Goal: Task Accomplishment & Management: Manage account settings

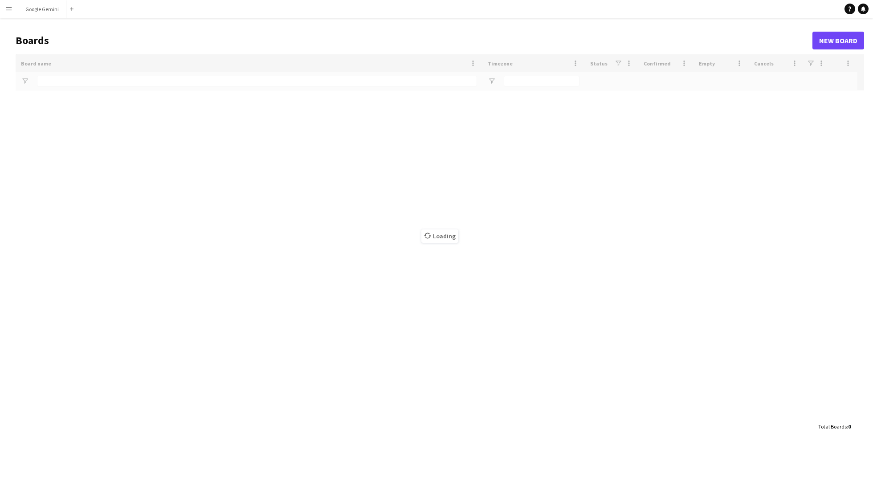
type input "****"
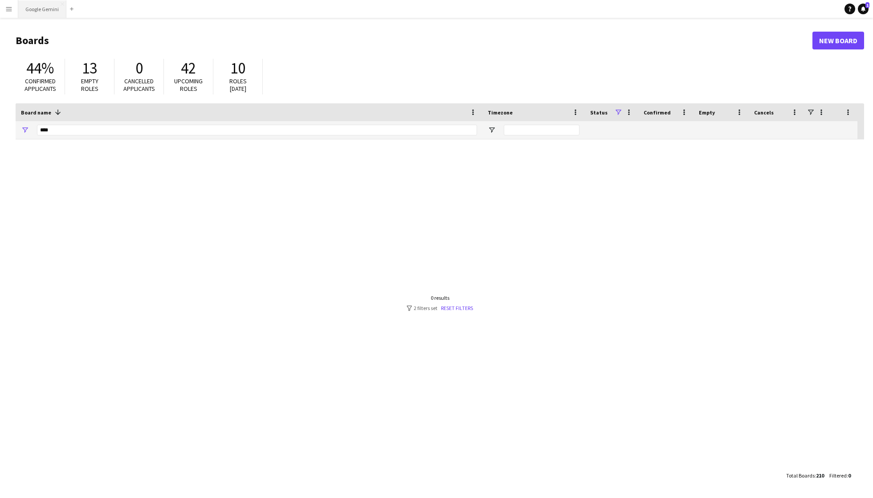
click at [47, 9] on button "Google Gemini Close" at bounding box center [42, 8] width 48 height 17
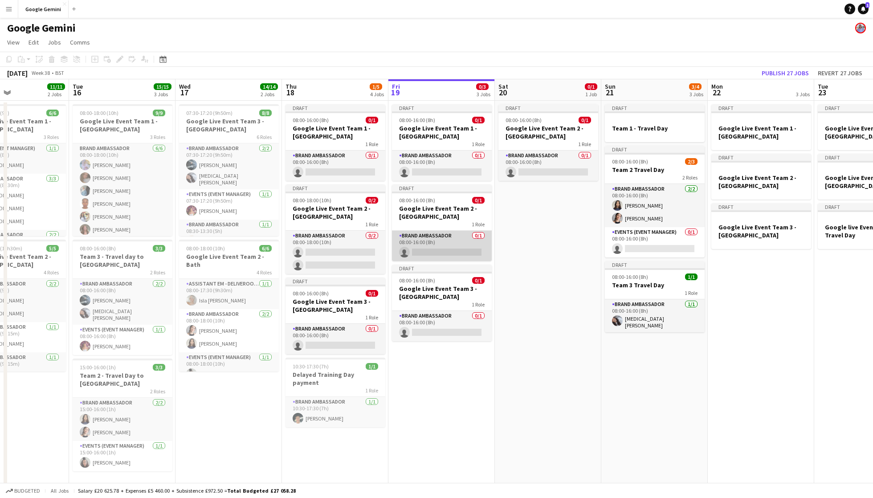
scroll to position [0, 250]
click at [446, 243] on app-card-role "Brand Ambassador 0/1 08:00-16:00 (8h) single-neutral-actions" at bounding box center [442, 246] width 100 height 30
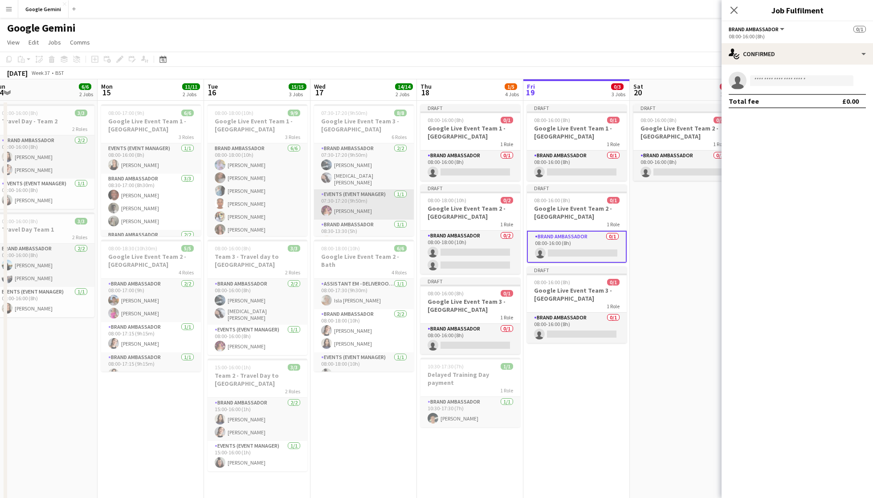
scroll to position [0, 344]
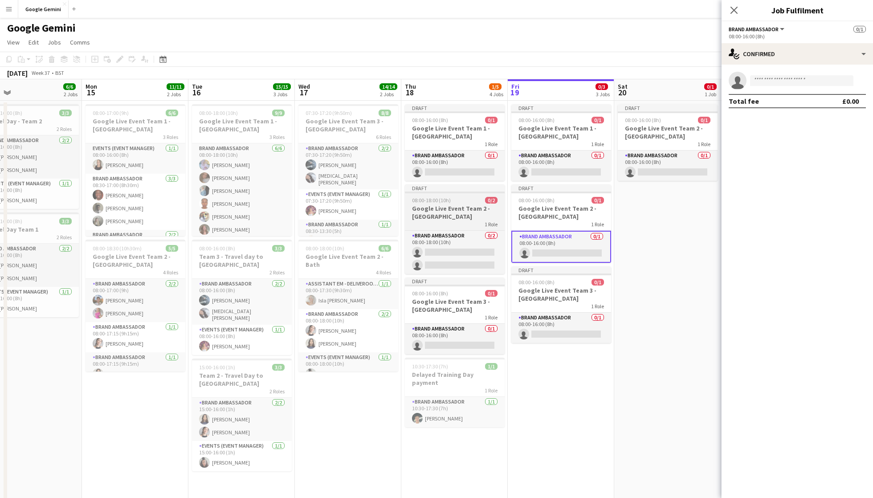
click at [469, 210] on h3 "Google Live Event Team 2 - Bristol" at bounding box center [455, 212] width 100 height 16
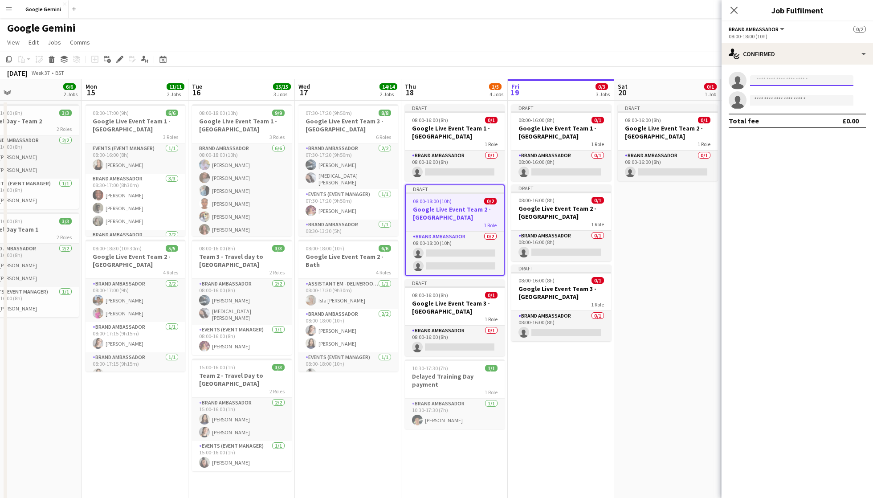
click at [772, 80] on input at bounding box center [801, 80] width 103 height 11
type input "*"
click at [540, 430] on app-date-cell "Draft 08:00-16:00 (8h) 0/1 Google Live Event Team 1 - Nottingham 1 Role Brand A…" at bounding box center [561, 321] width 106 height 441
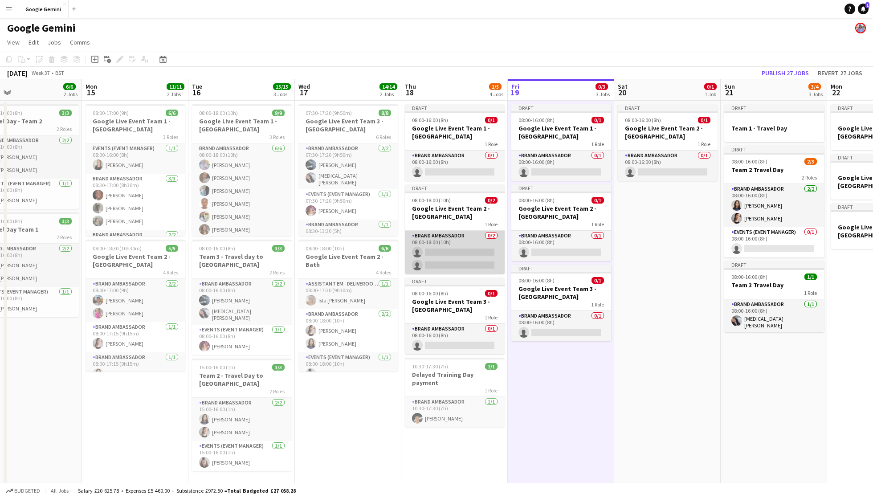
click at [453, 234] on app-card-role "Brand Ambassador 0/2 08:00-18:00 (10h) single-neutral-actions single-neutral-ac…" at bounding box center [455, 252] width 100 height 43
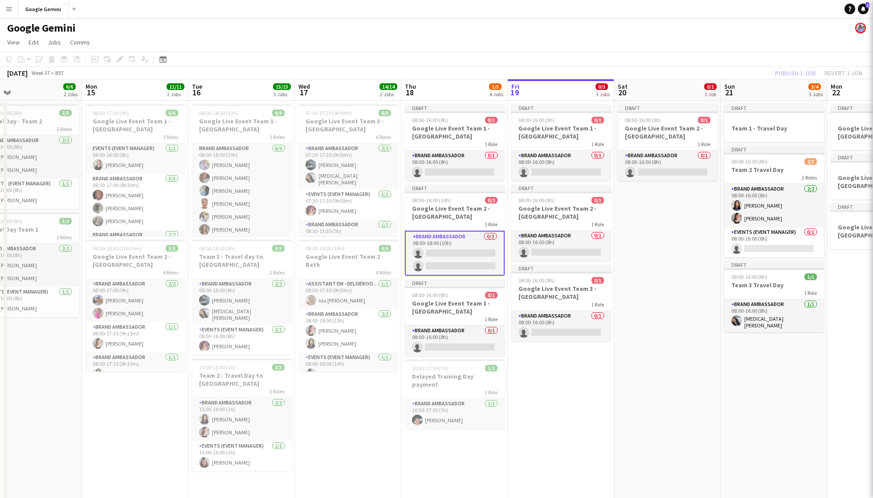
click at [443, 216] on h3 "Google Live Event Team 2 - Bristol" at bounding box center [455, 212] width 100 height 16
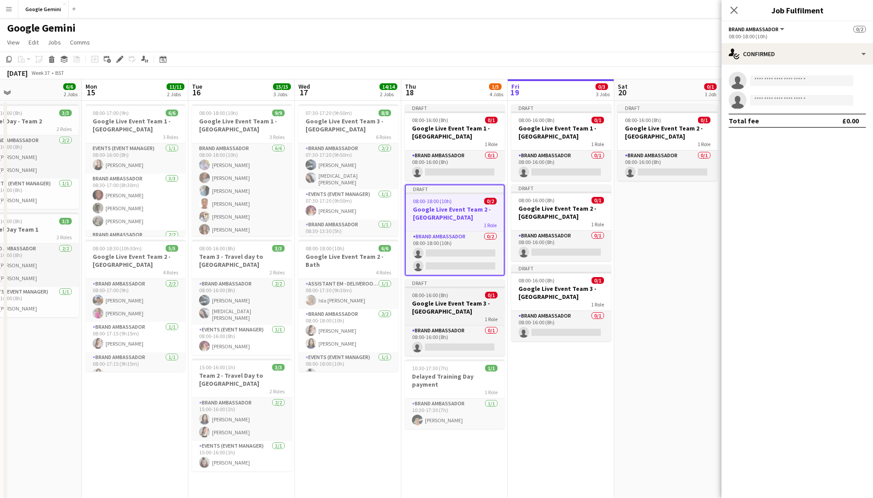
click at [446, 304] on h3 "Google Live Event Team 3 - Liverpool" at bounding box center [455, 307] width 100 height 16
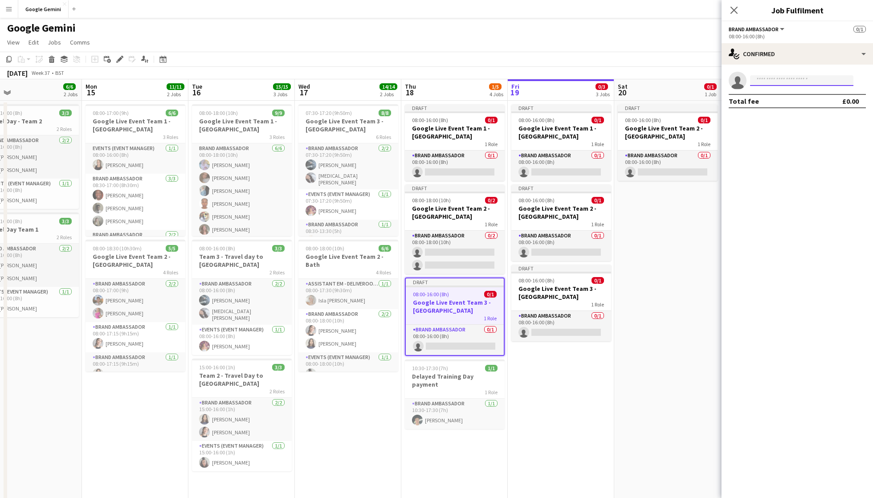
click at [761, 84] on input at bounding box center [801, 80] width 103 height 11
type input "*"
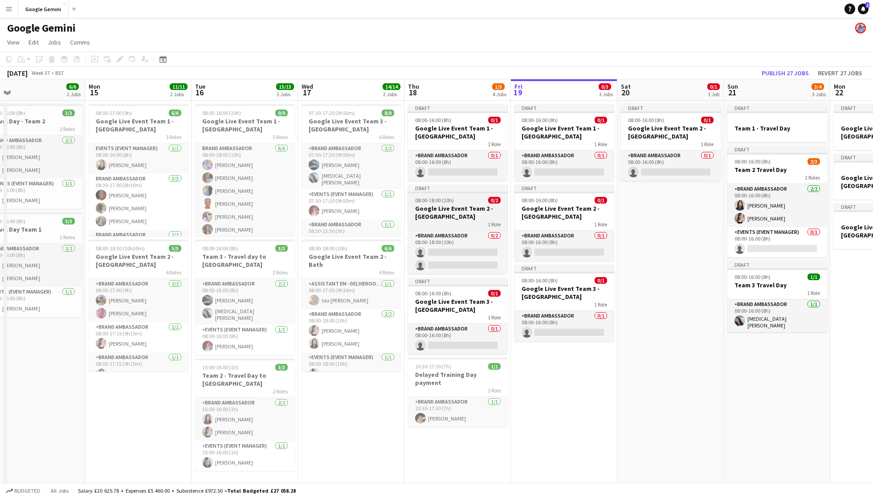
click at [468, 209] on h3 "Google Live Event Team 2 - [GEOGRAPHIC_DATA]" at bounding box center [458, 212] width 100 height 16
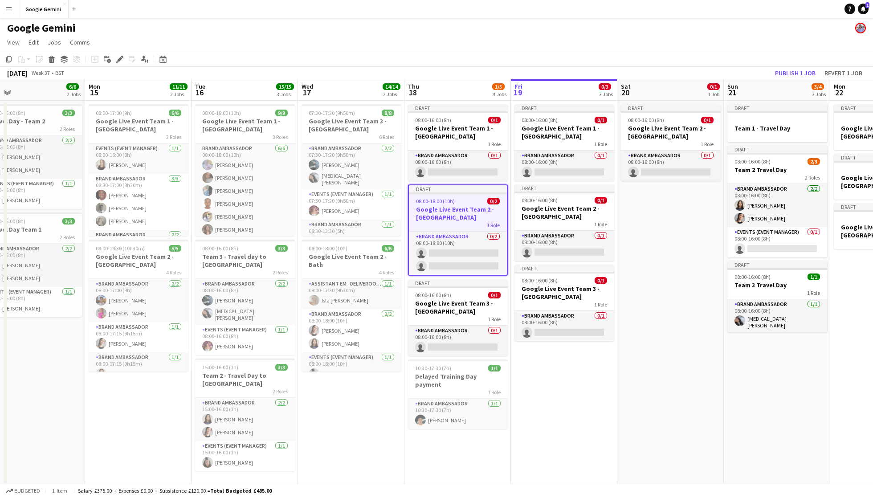
scroll to position [0, 235]
click at [116, 57] on icon "Edit" at bounding box center [119, 59] width 7 height 7
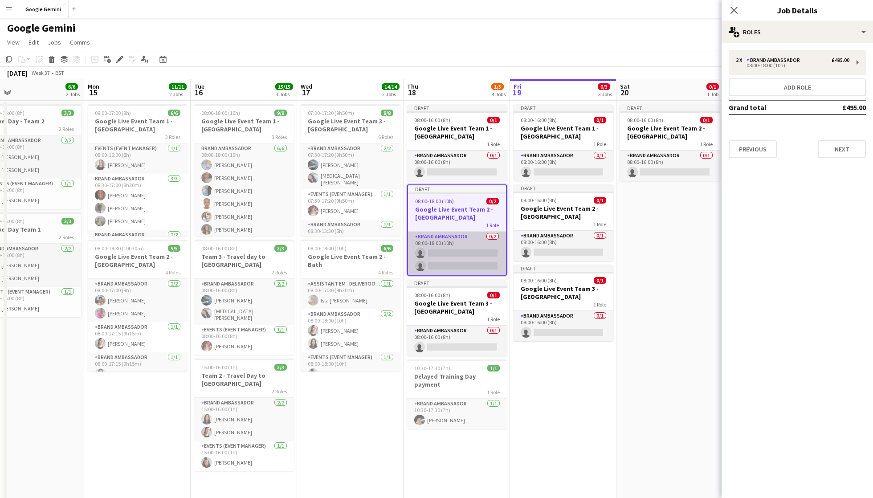
click at [477, 246] on app-card-role "Brand Ambassador 0/2 08:00-18:00 (10h) single-neutral-actions single-neutral-ac…" at bounding box center [457, 253] width 98 height 43
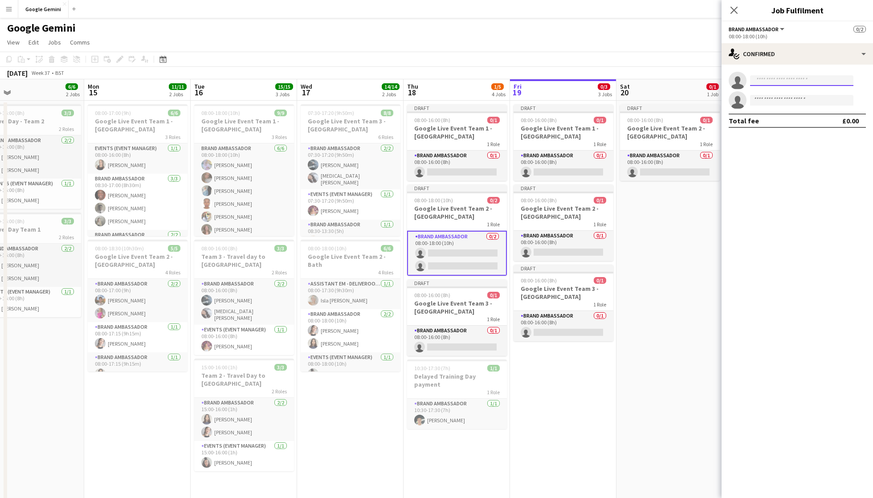
click at [797, 82] on input at bounding box center [801, 80] width 103 height 11
type input "*"
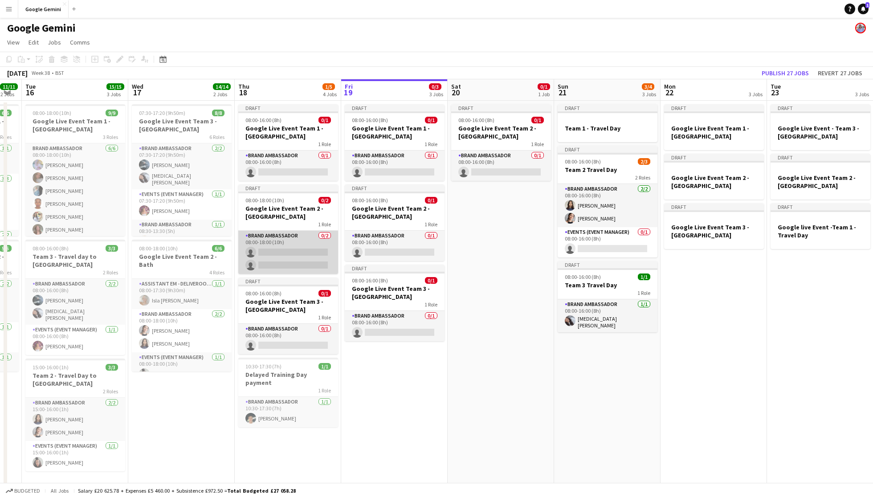
click at [332, 247] on app-card-role "Brand Ambassador 0/2 08:00-18:00 (10h) single-neutral-actions single-neutral-ac…" at bounding box center [288, 252] width 100 height 43
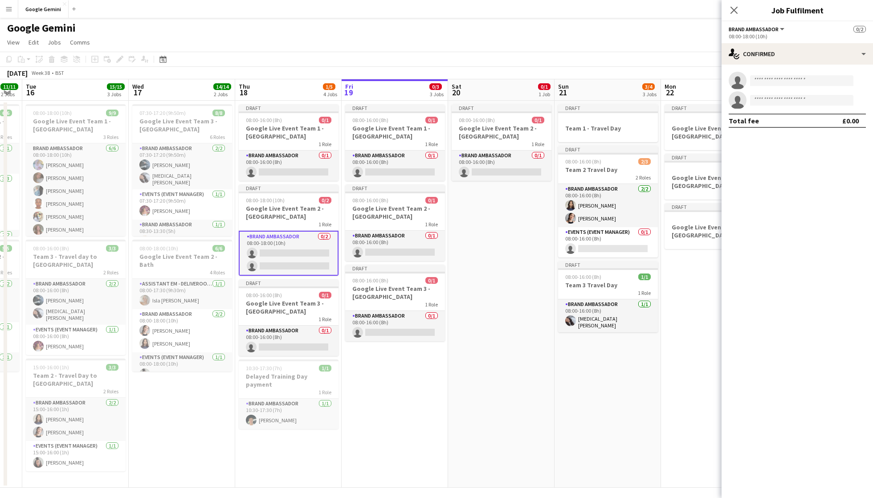
click at [785, 69] on div "single-neutral-actions single-neutral-actions Total fee £0.00" at bounding box center [796, 100] width 151 height 70
click at [785, 89] on div "single-neutral-actions single-neutral-actions" at bounding box center [796, 90] width 151 height 37
click at [781, 79] on input at bounding box center [801, 80] width 103 height 11
type input "*"
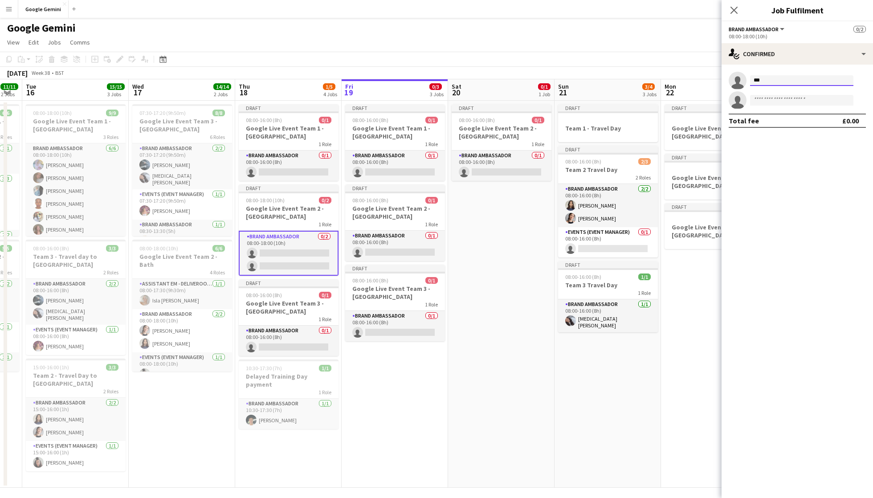
type input "***"
click at [506, 399] on app-date-cell "Draft 08:00-16:00 (8h) 0/1 Google Live Event Team 2 - London 1 Role Brand Ambas…" at bounding box center [502, 294] width 106 height 387
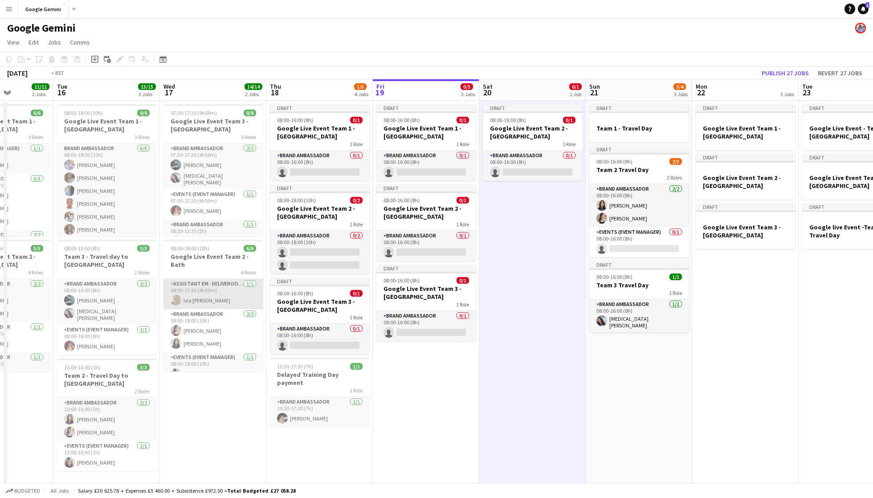
scroll to position [0, 230]
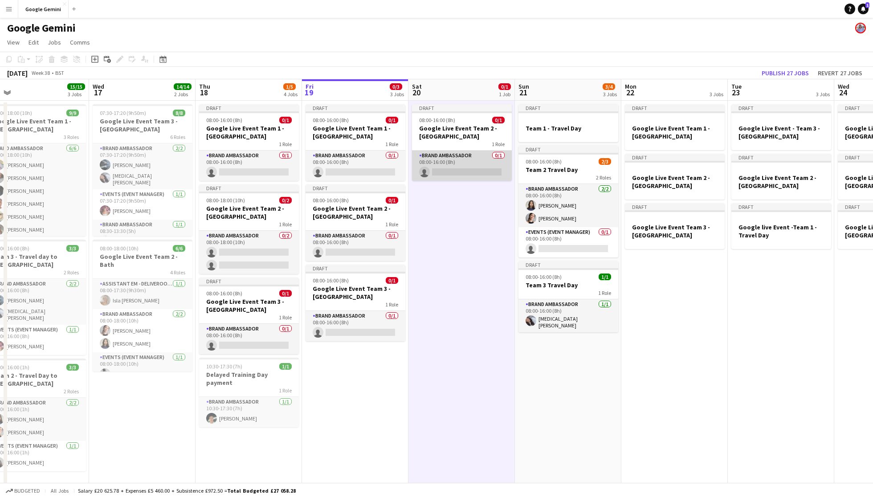
click at [489, 173] on app-card-role "Brand Ambassador 0/1 08:00-16:00 (8h) single-neutral-actions" at bounding box center [462, 166] width 100 height 30
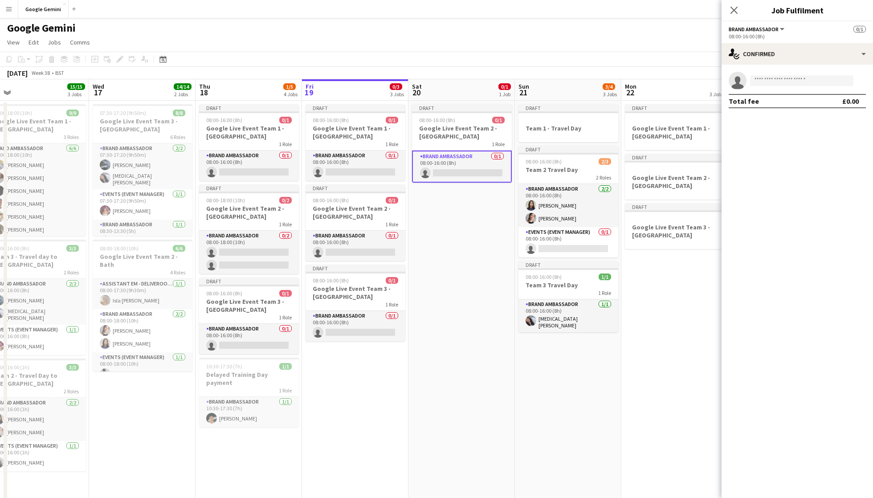
click at [801, 86] on app-invite-slot "single-neutral-actions" at bounding box center [796, 81] width 151 height 18
click at [799, 85] on input at bounding box center [801, 80] width 103 height 11
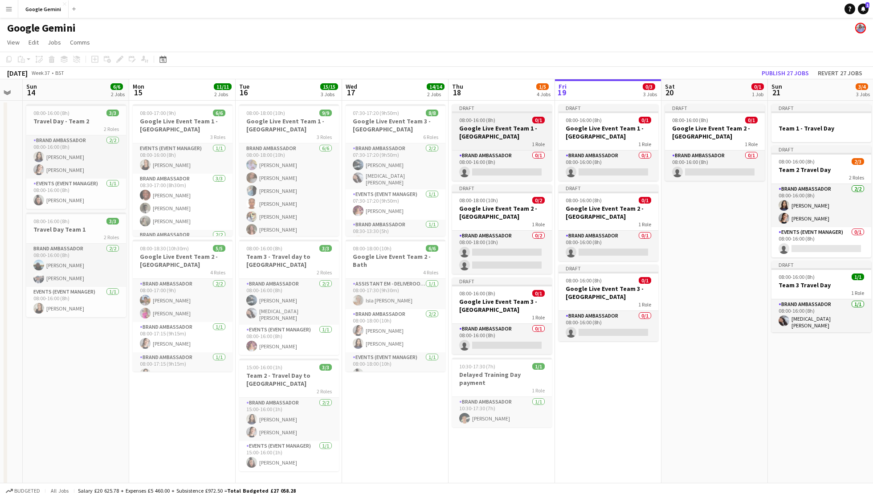
scroll to position [0, 303]
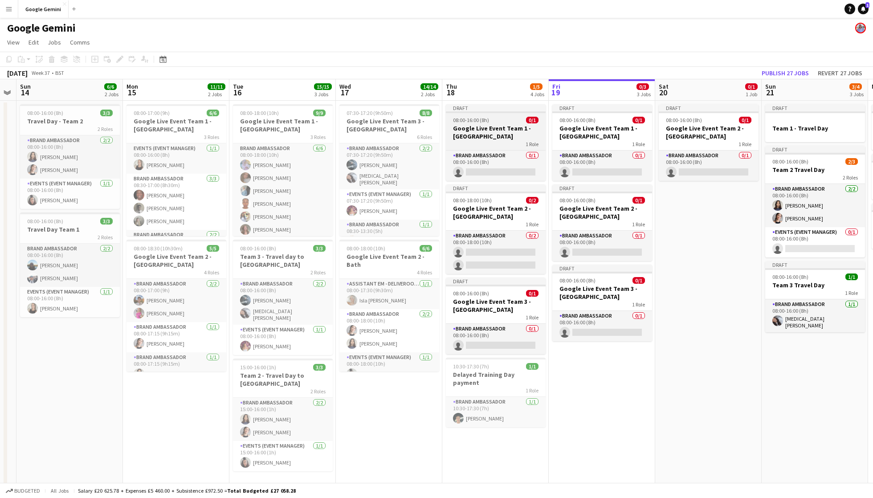
click at [487, 131] on h3 "Google Live Event Team 1 - [GEOGRAPHIC_DATA]" at bounding box center [496, 132] width 100 height 16
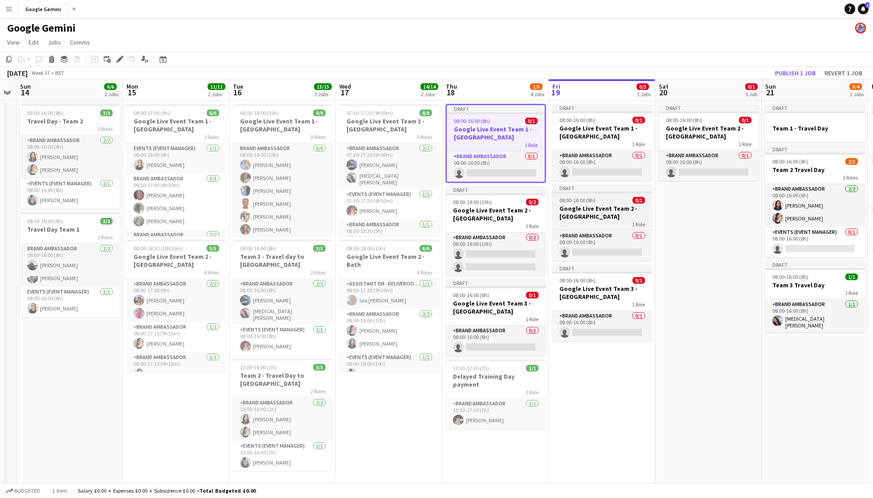
click at [604, 217] on h3 "Google Live Event Team 2 - [GEOGRAPHIC_DATA]" at bounding box center [602, 212] width 100 height 16
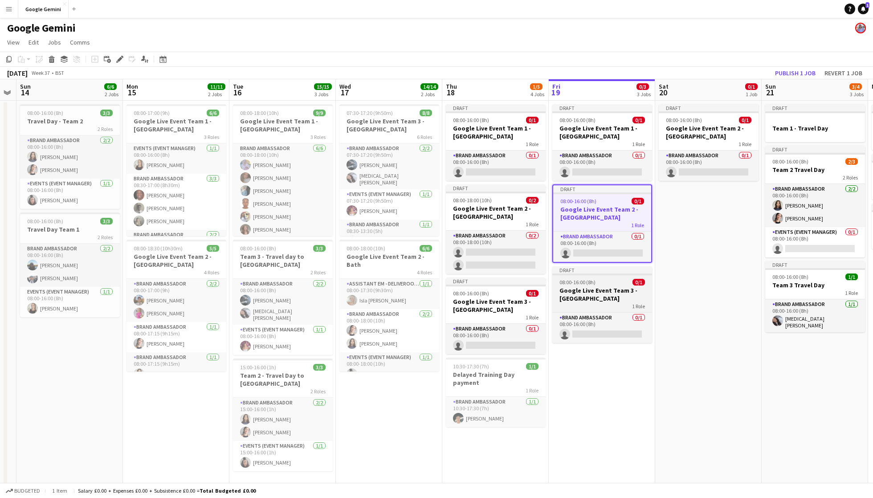
click at [609, 298] on h3 "Google Live Event Team 3 - [GEOGRAPHIC_DATA]" at bounding box center [602, 294] width 100 height 16
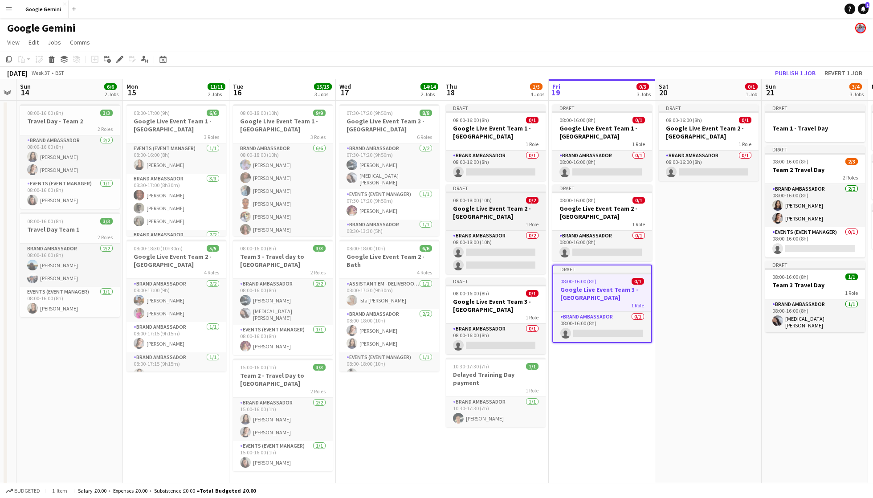
click at [496, 210] on h3 "Google Live Event Team 2 - [GEOGRAPHIC_DATA]" at bounding box center [496, 212] width 100 height 16
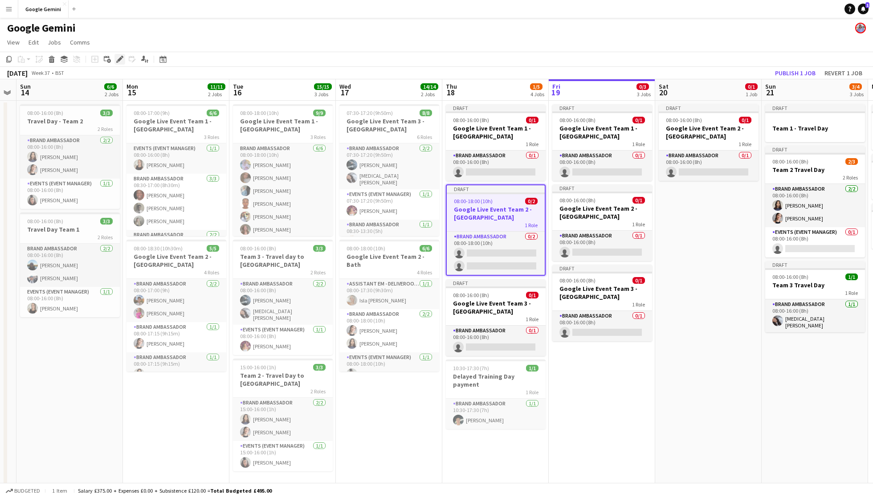
click at [120, 59] on icon at bounding box center [119, 59] width 5 height 5
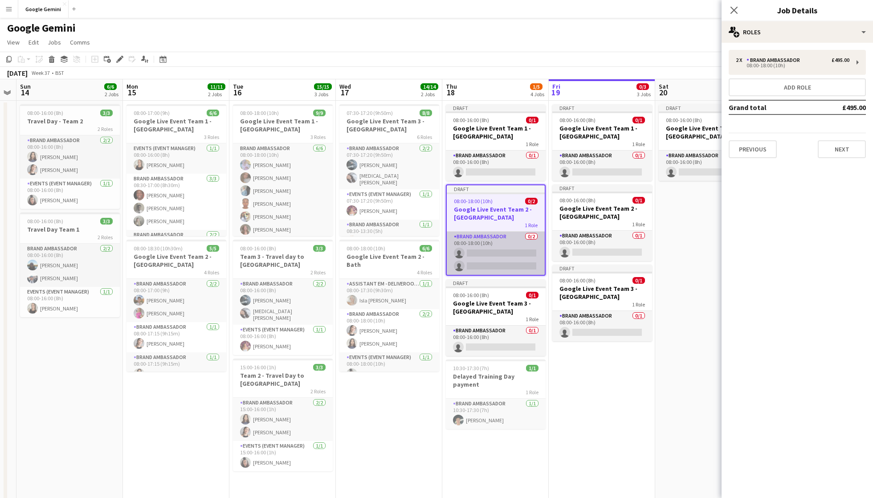
click at [503, 255] on app-card-role "Brand Ambassador 0/2 08:00-18:00 (10h) single-neutral-actions single-neutral-ac…" at bounding box center [496, 253] width 98 height 43
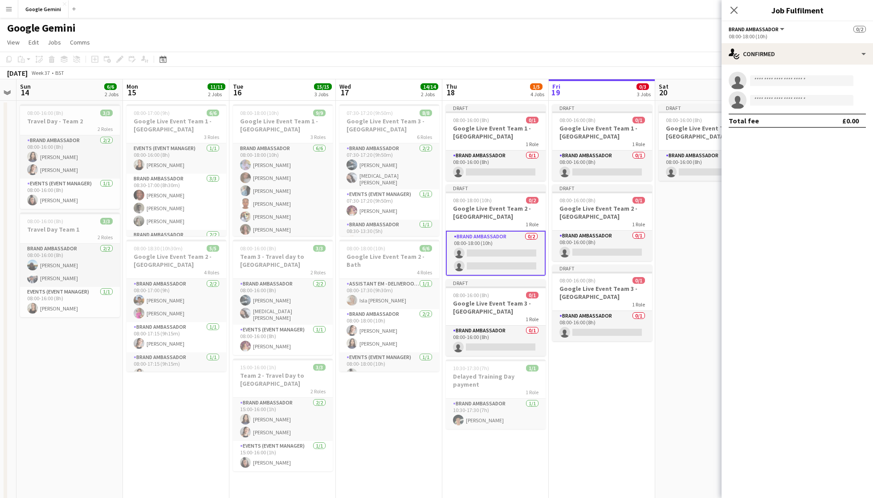
click at [503, 255] on app-card-role "Brand Ambassador 0/2 08:00-18:00 (10h) single-neutral-actions single-neutral-ac…" at bounding box center [496, 253] width 100 height 45
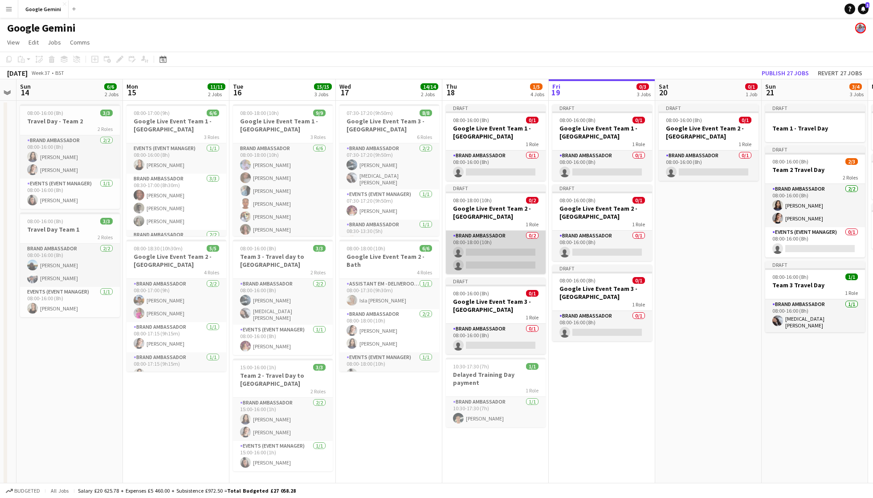
click at [496, 252] on app-card-role "Brand Ambassador 0/2 08:00-18:00 (10h) single-neutral-actions single-neutral-ac…" at bounding box center [496, 252] width 100 height 43
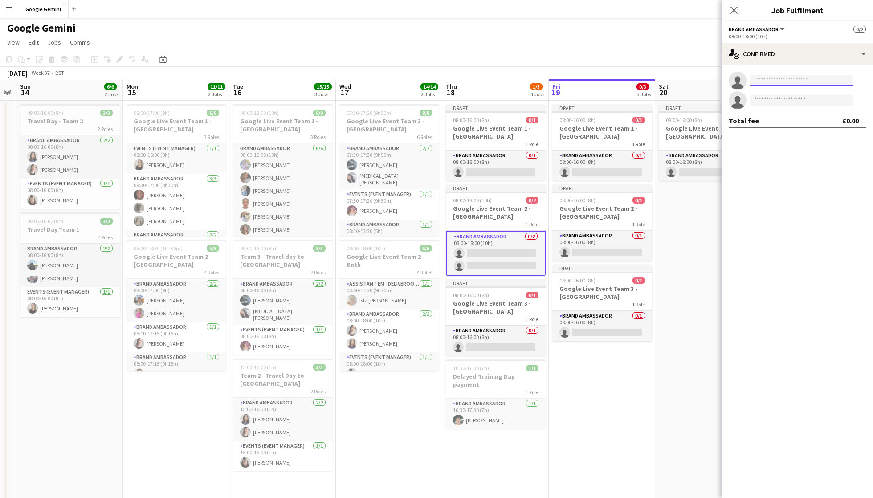
click at [809, 81] on input at bounding box center [801, 80] width 103 height 11
type input "*******"
click at [778, 97] on input at bounding box center [801, 100] width 103 height 11
click at [786, 79] on input "*******" at bounding box center [801, 80] width 103 height 11
drag, startPoint x: 786, startPoint y: 79, endPoint x: 700, endPoint y: 79, distance: 85.5
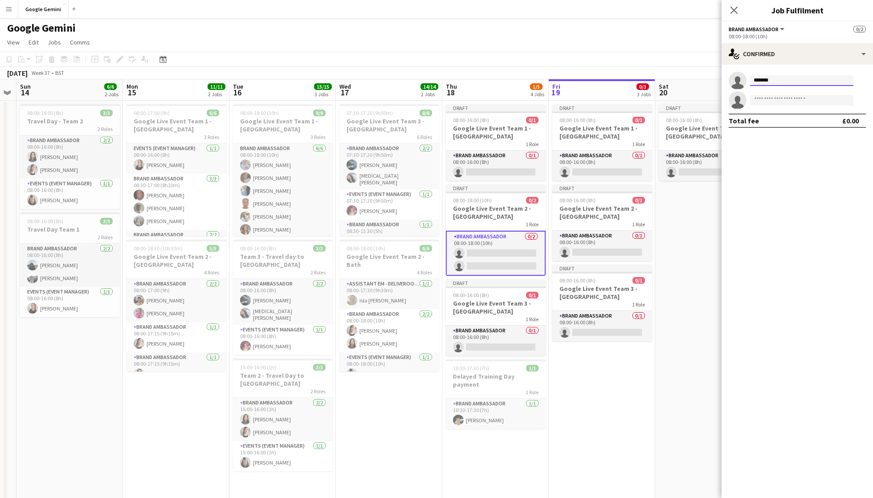
click at [700, 79] on body "Menu Boards Boards Boards All jobs Status Workforce Workforce My Workforce Recr…" at bounding box center [436, 278] width 873 height 557
click at [618, 413] on app-date-cell "Draft 08:00-16:00 (8h) 0/1 Google Live Event Team 1 - Nottingham 1 Role Brand A…" at bounding box center [602, 321] width 106 height 441
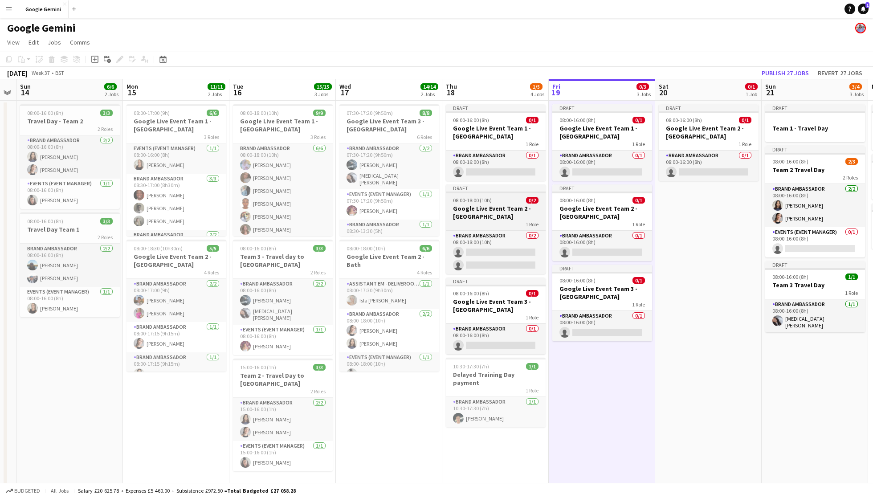
click at [509, 220] on div "1 Role" at bounding box center [496, 223] width 100 height 7
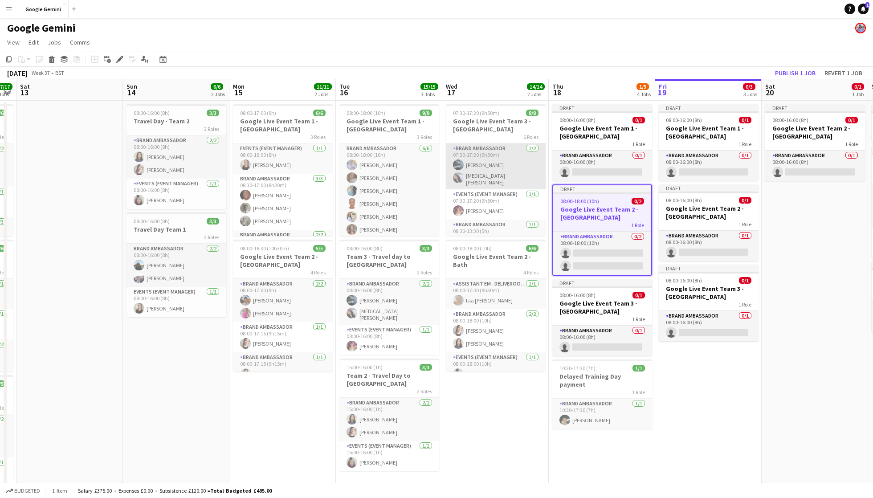
scroll to position [0, 295]
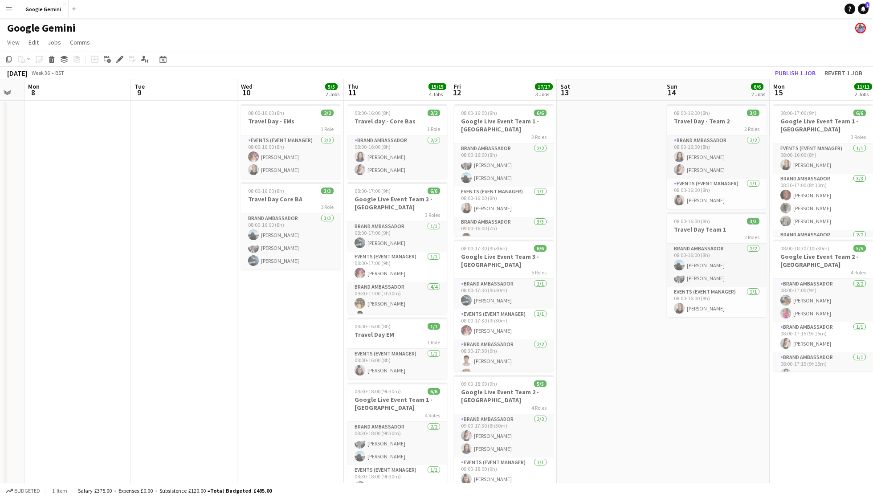
click at [12, 12] on button "Menu" at bounding box center [9, 9] width 18 height 18
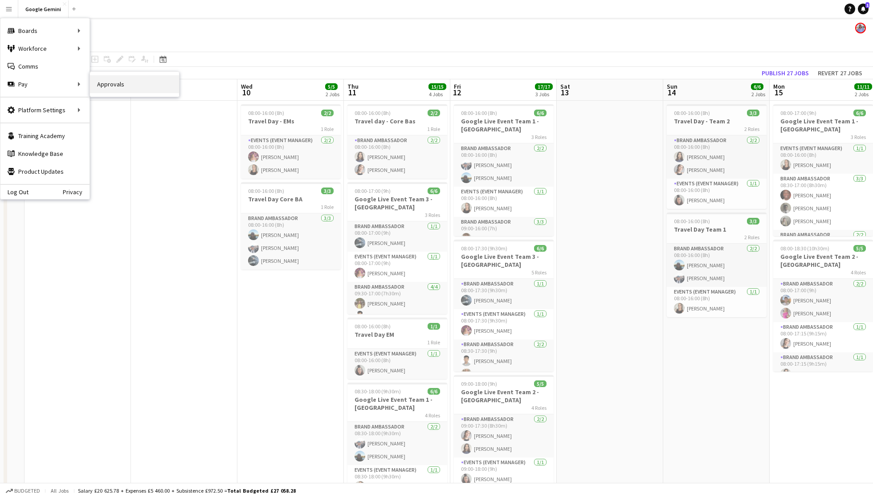
click at [129, 81] on link "Approvals" at bounding box center [134, 84] width 89 height 18
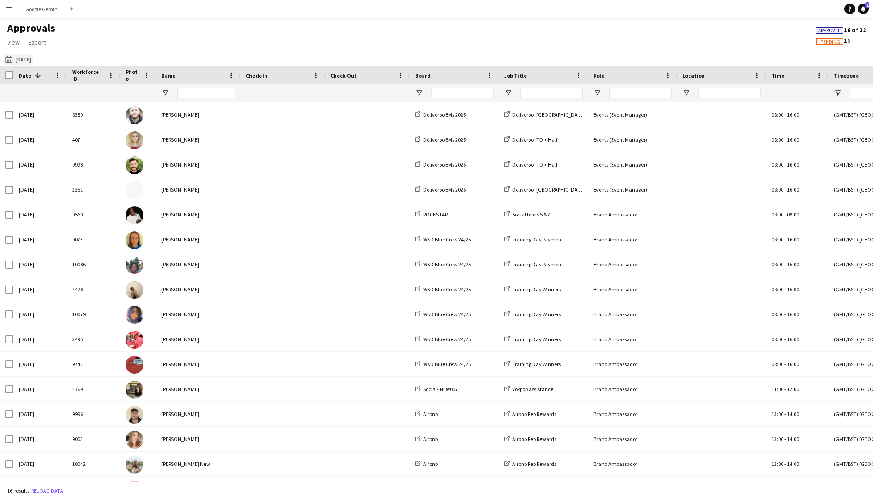
click at [33, 57] on button "Yesterday Yesterday" at bounding box center [18, 59] width 29 height 11
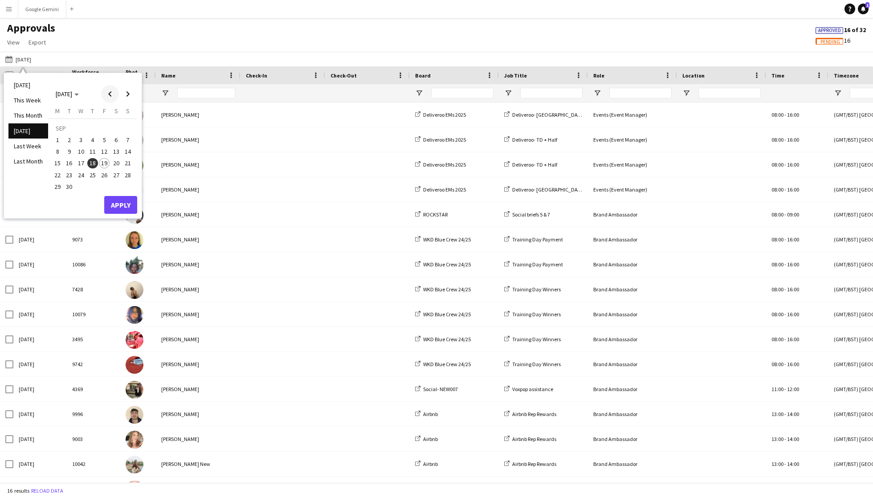
click at [110, 95] on span "Previous month" at bounding box center [110, 94] width 18 height 18
click at [83, 174] on span "27" at bounding box center [81, 177] width 11 height 11
click at [121, 194] on button "Apply" at bounding box center [120, 196] width 33 height 18
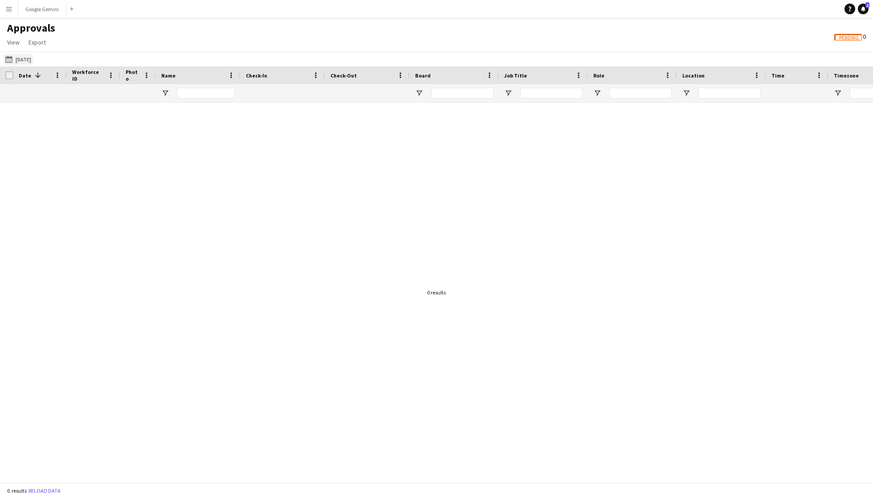
click at [20, 57] on button "Yesterday 27-08-2025" at bounding box center [18, 59] width 29 height 11
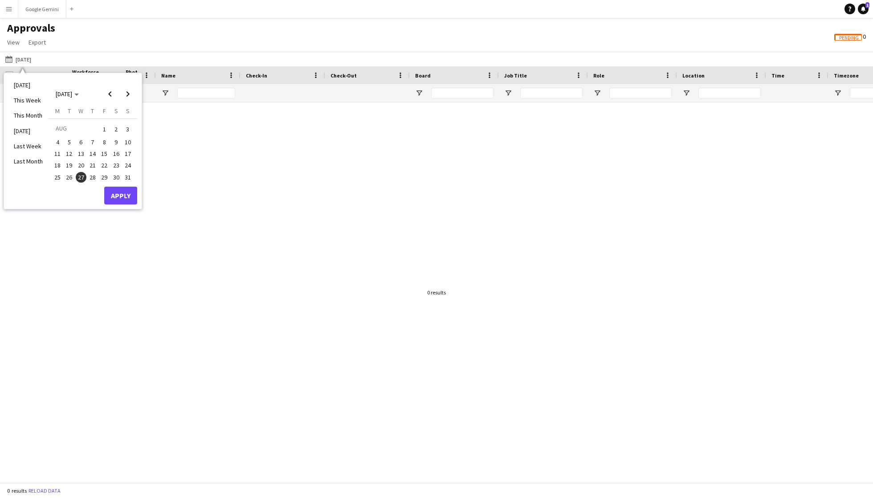
click at [104, 175] on span "29" at bounding box center [104, 177] width 11 height 11
click at [115, 201] on button "Apply" at bounding box center [120, 196] width 33 height 18
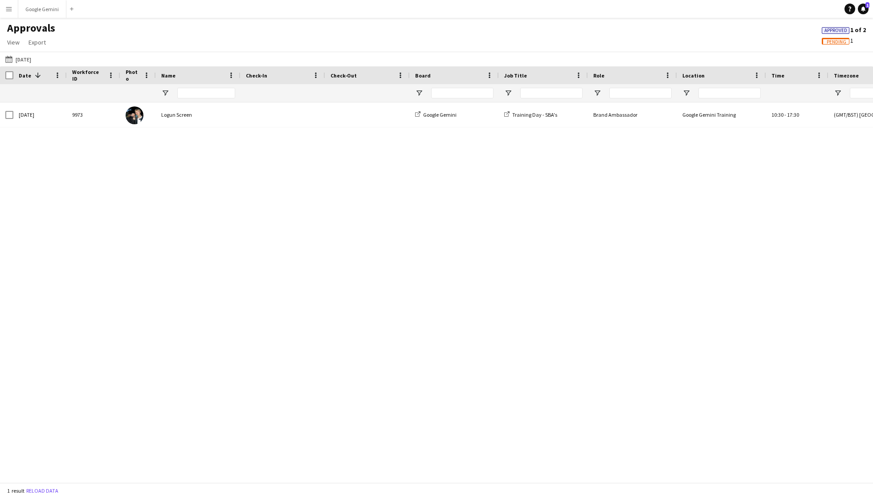
click at [824, 29] on span "Approved" at bounding box center [835, 31] width 23 height 6
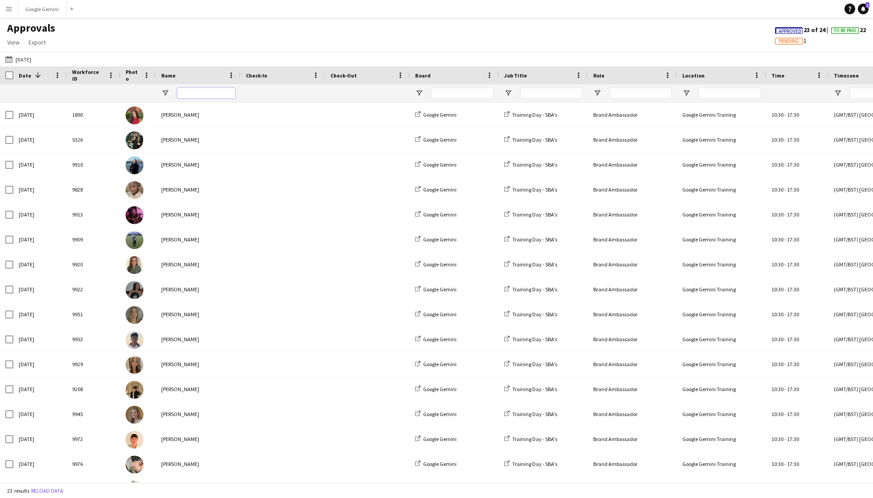
click at [228, 93] on input "Name Filter Input" at bounding box center [206, 93] width 58 height 11
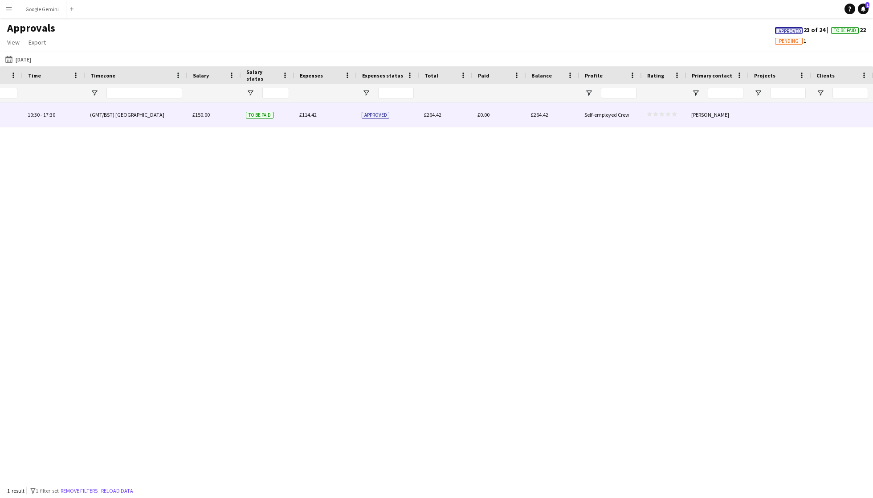
type input "****"
click at [298, 118] on div "£114.42" at bounding box center [325, 114] width 62 height 24
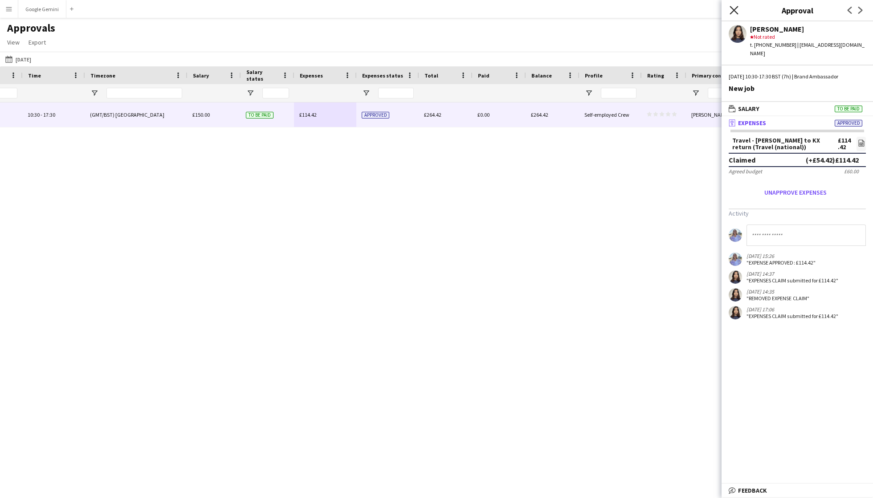
click at [735, 9] on icon at bounding box center [734, 10] width 8 height 8
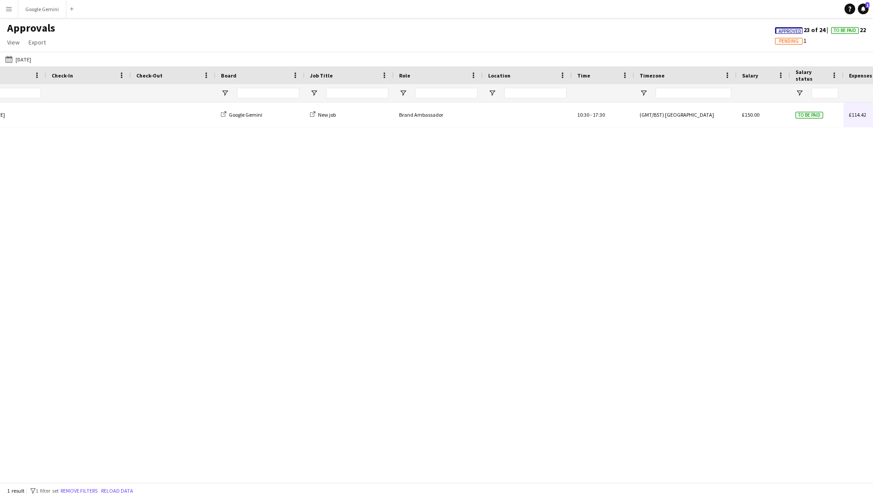
scroll to position [0, 27]
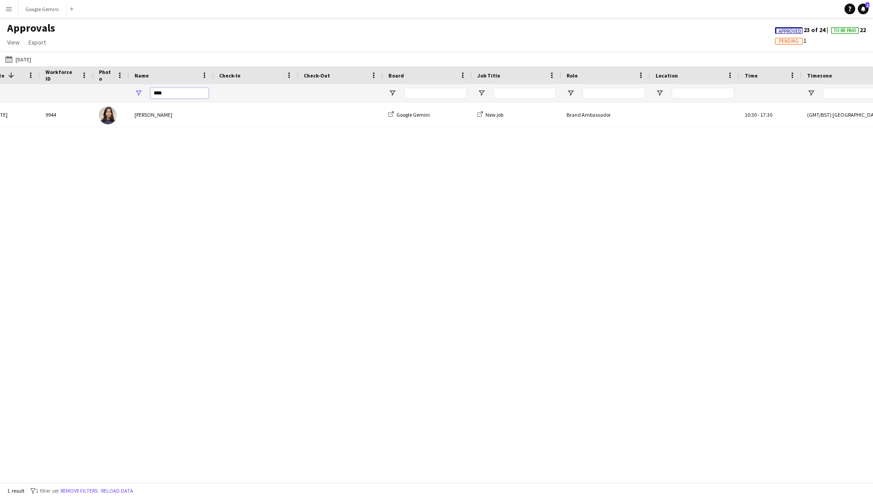
click at [183, 90] on input "****" at bounding box center [180, 93] width 58 height 11
click at [33, 57] on button "Yesterday 29-08-2025" at bounding box center [18, 59] width 29 height 11
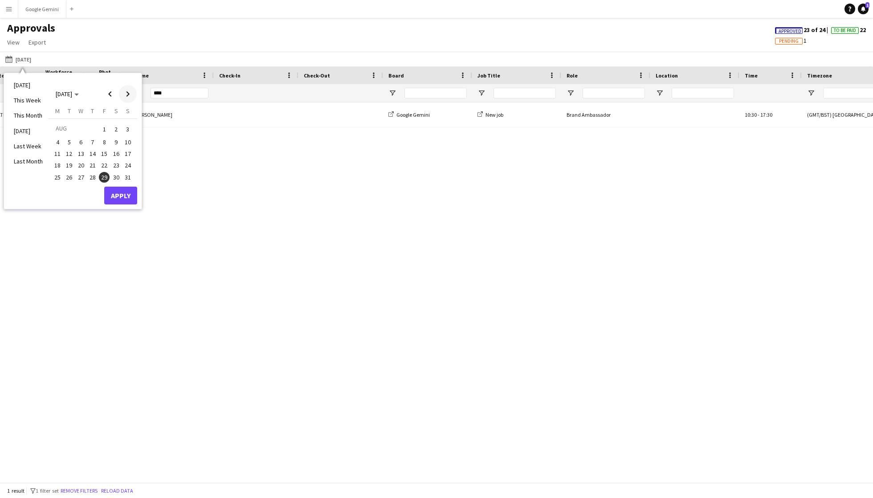
click at [130, 94] on span "Next month" at bounding box center [128, 94] width 18 height 18
click at [103, 139] on span "5" at bounding box center [104, 139] width 11 height 11
click at [126, 207] on button "Apply" at bounding box center [120, 205] width 33 height 18
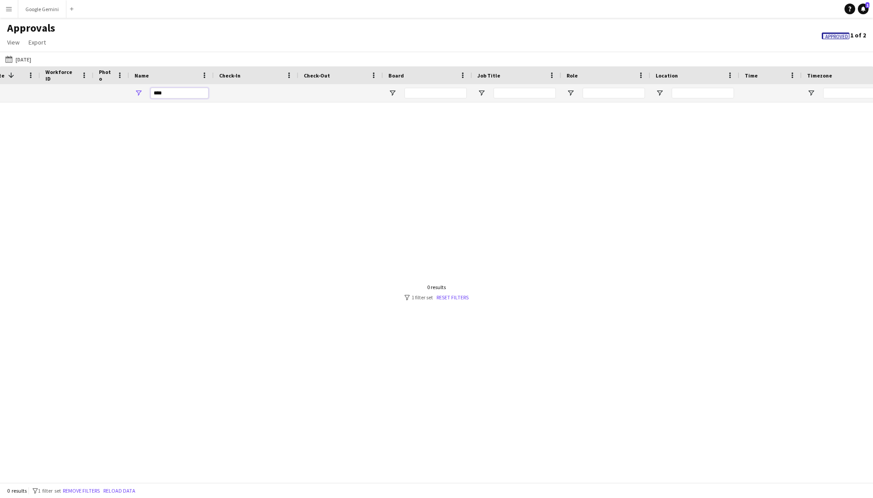
click at [175, 95] on input "****" at bounding box center [180, 93] width 58 height 11
type input "*"
click at [836, 36] on span "Approved" at bounding box center [836, 37] width 23 height 6
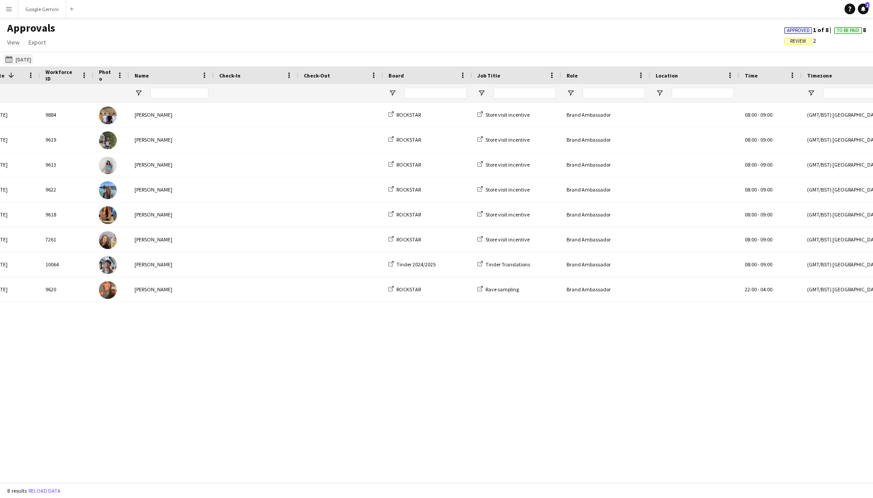
click at [33, 56] on button "Yesterday 05-09-2025" at bounding box center [18, 59] width 29 height 11
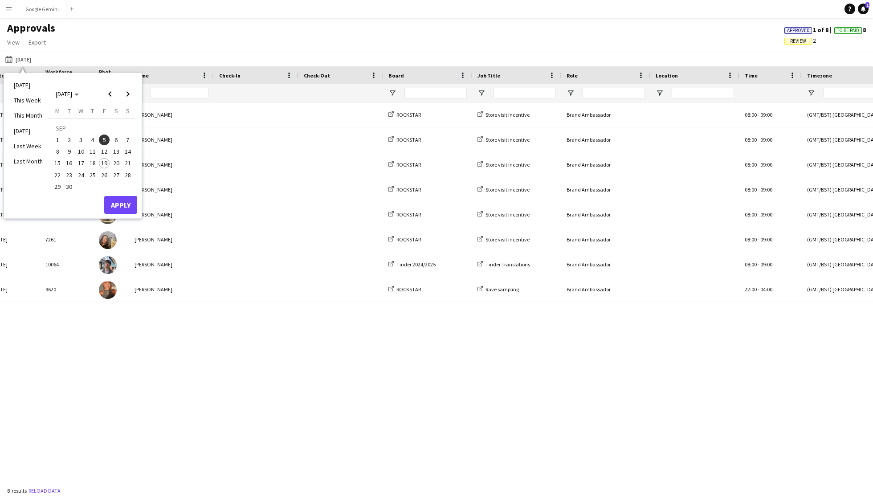
click at [93, 141] on span "4" at bounding box center [92, 139] width 11 height 11
click at [119, 209] on button "Apply" at bounding box center [120, 205] width 33 height 18
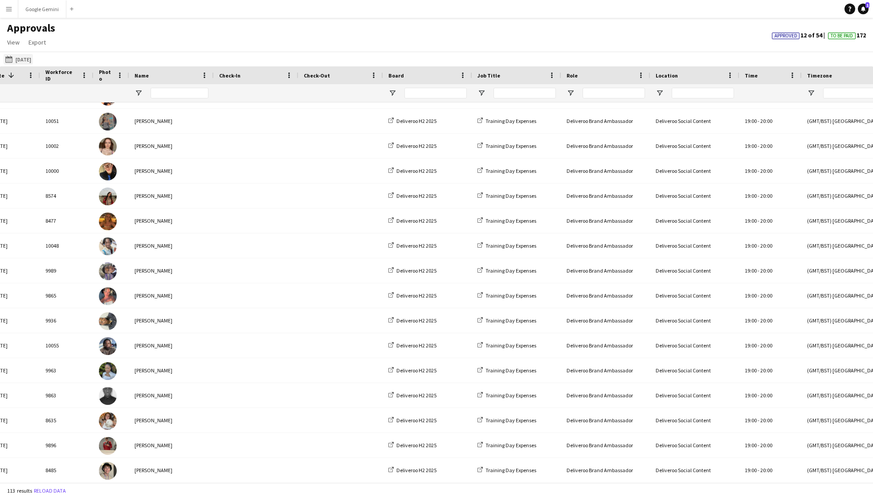
click at [33, 54] on button "Yesterday 04-09-2025" at bounding box center [18, 59] width 29 height 11
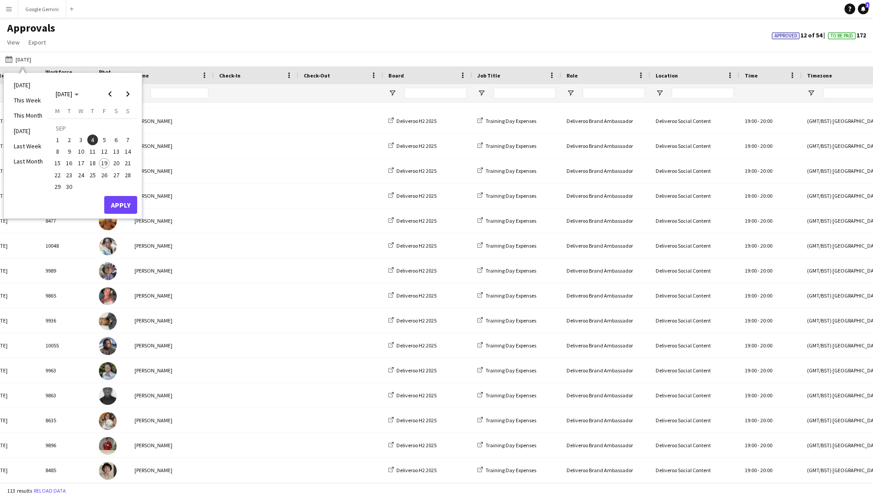
click at [70, 139] on span "2" at bounding box center [69, 139] width 11 height 11
click at [127, 205] on button "Apply" at bounding box center [120, 205] width 33 height 18
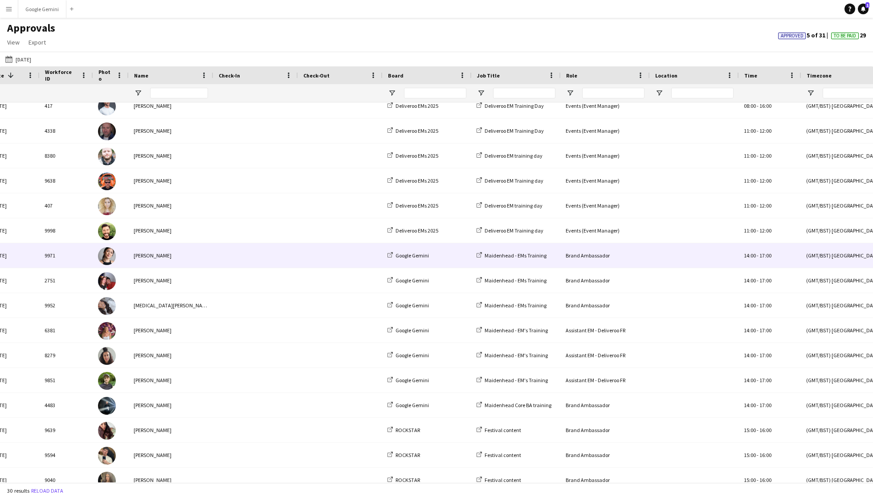
click at [150, 249] on div "[PERSON_NAME]" at bounding box center [170, 255] width 85 height 24
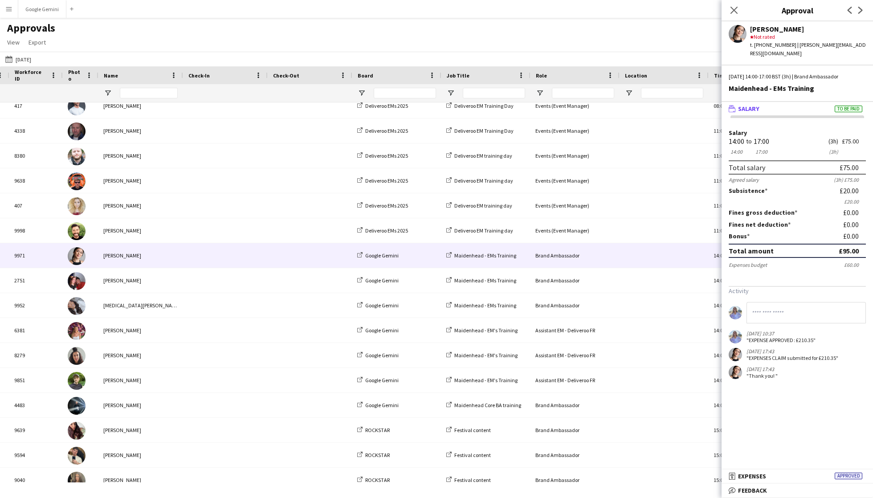
click at [799, 115] on div "Salary 14:00 14:00 to 17:00 17:00 (3h) (3h) £75.00 Total salary £75.00 Agreed s…" at bounding box center [796, 252] width 151 height 275
click at [796, 105] on mat-panel-title "wallet Salary To be paid" at bounding box center [795, 109] width 148 height 8
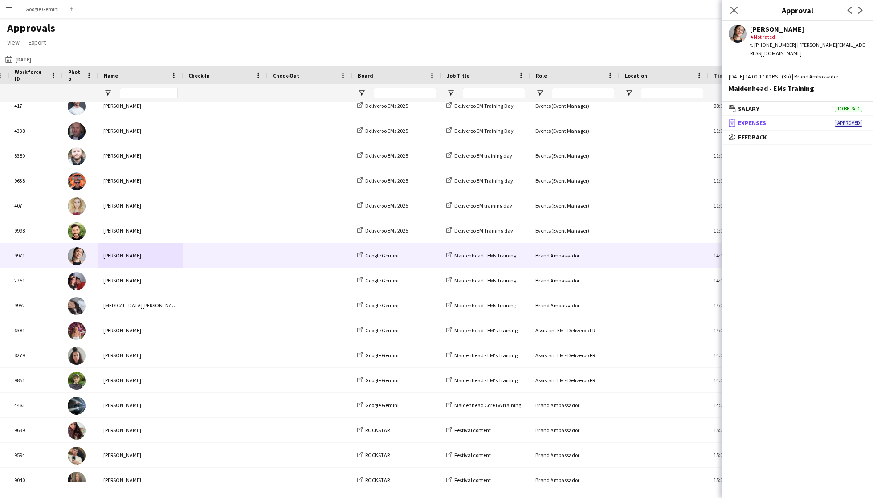
click at [798, 119] on mat-panel-title "receipt Expenses Approved" at bounding box center [795, 123] width 148 height 8
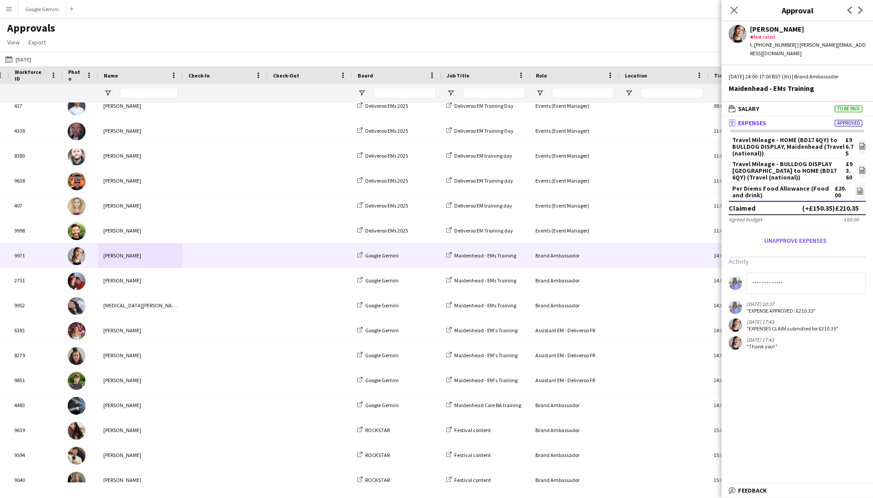
click at [793, 185] on div "Per Diems Food Allowance (Food and drink)" at bounding box center [783, 191] width 102 height 13
click at [863, 187] on icon "file-image" at bounding box center [859, 190] width 7 height 7
click at [734, 2] on div "Close pop-in" at bounding box center [733, 10] width 25 height 20
click at [731, 8] on icon at bounding box center [734, 10] width 8 height 8
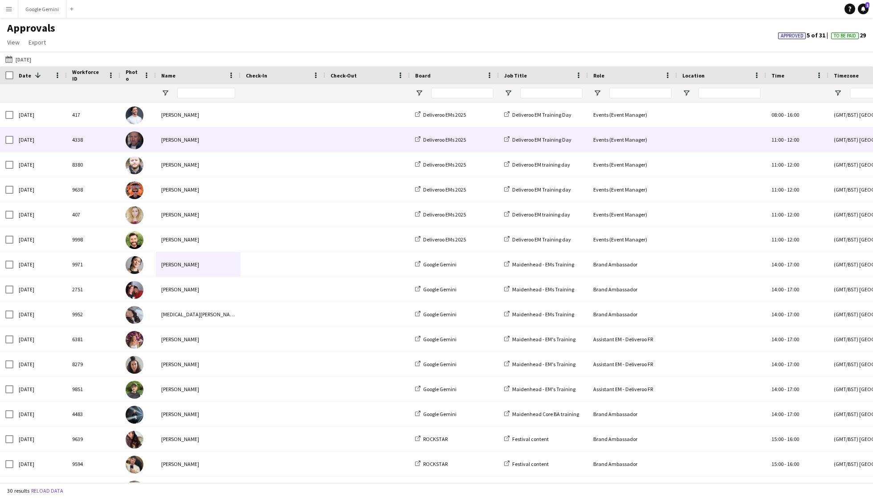
scroll to position [0, 0]
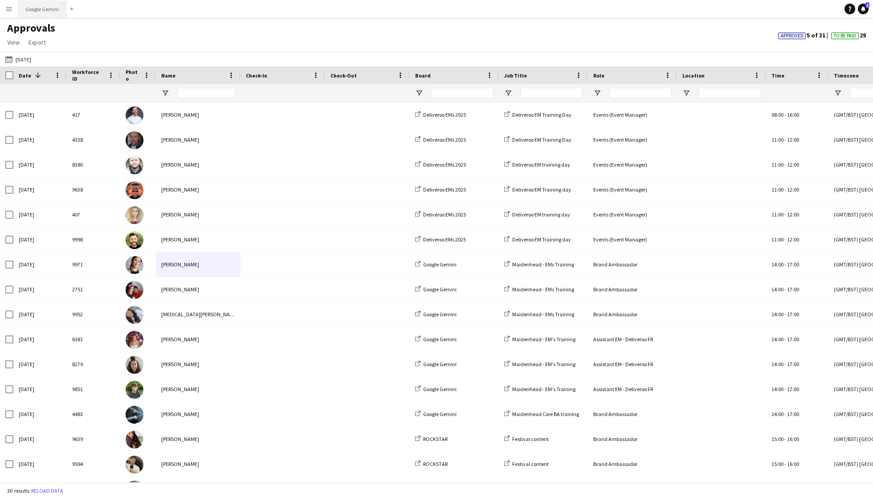
click at [38, 13] on button "Google Gemini Close" at bounding box center [42, 8] width 48 height 17
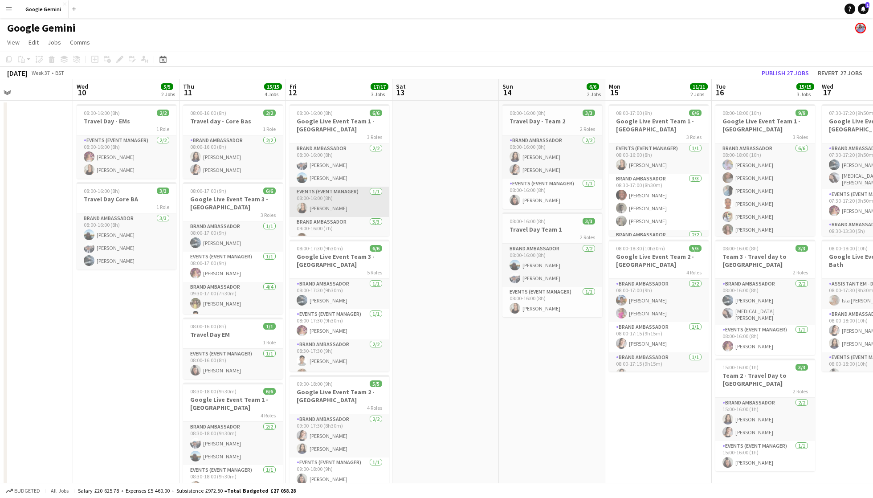
scroll to position [0, 366]
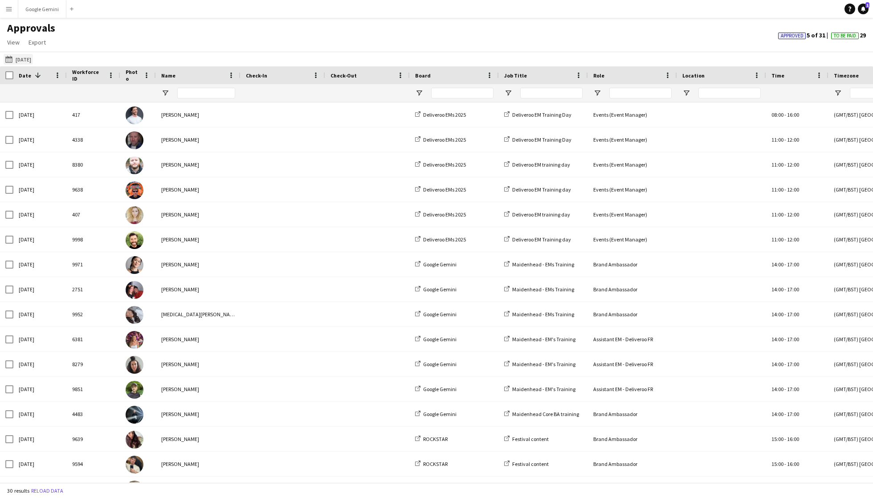
click at [21, 54] on button "[DATE] [DATE]" at bounding box center [18, 59] width 29 height 11
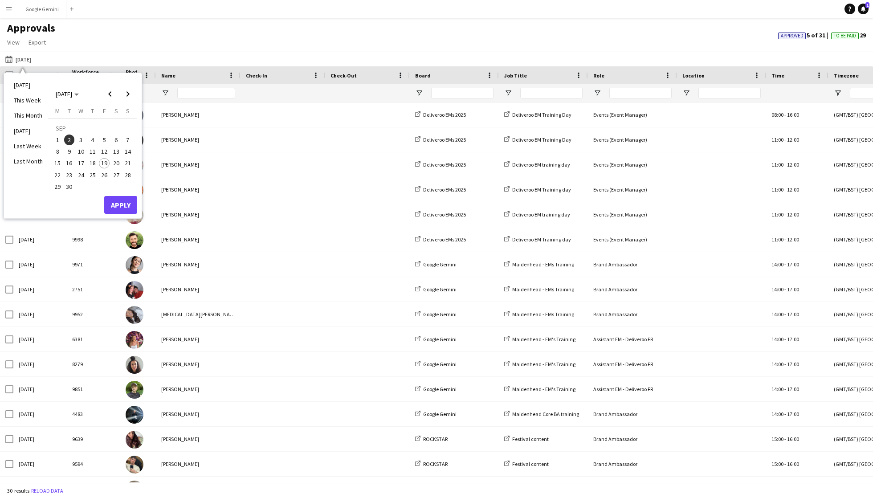
click at [81, 151] on span "10" at bounding box center [81, 151] width 11 height 11
click at [123, 200] on button "Apply" at bounding box center [120, 205] width 33 height 18
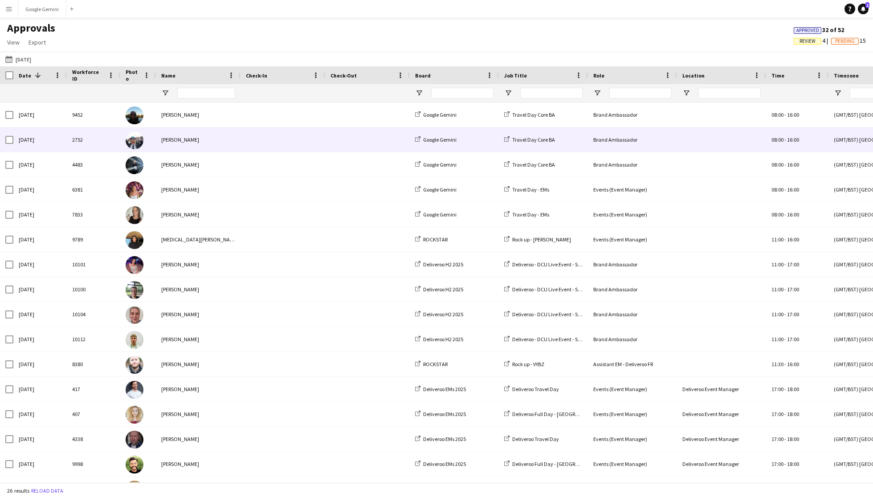
click at [272, 118] on span at bounding box center [283, 114] width 74 height 24
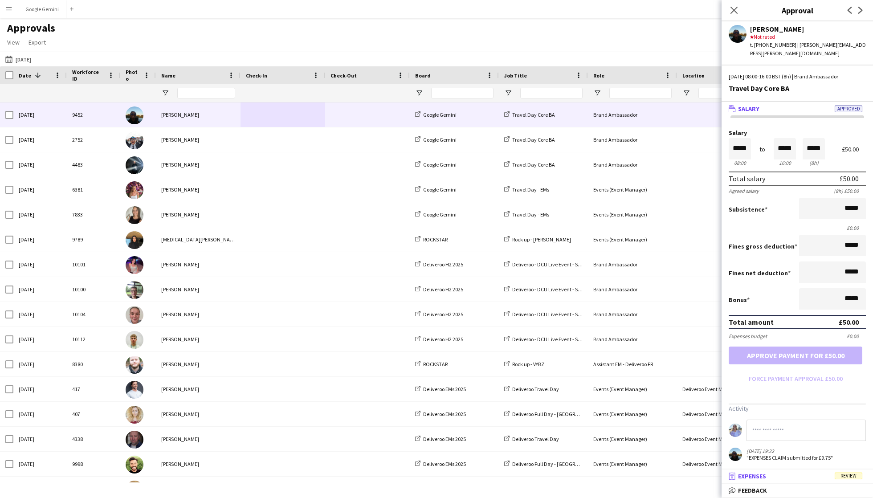
click at [762, 477] on span "Expenses" at bounding box center [752, 476] width 28 height 8
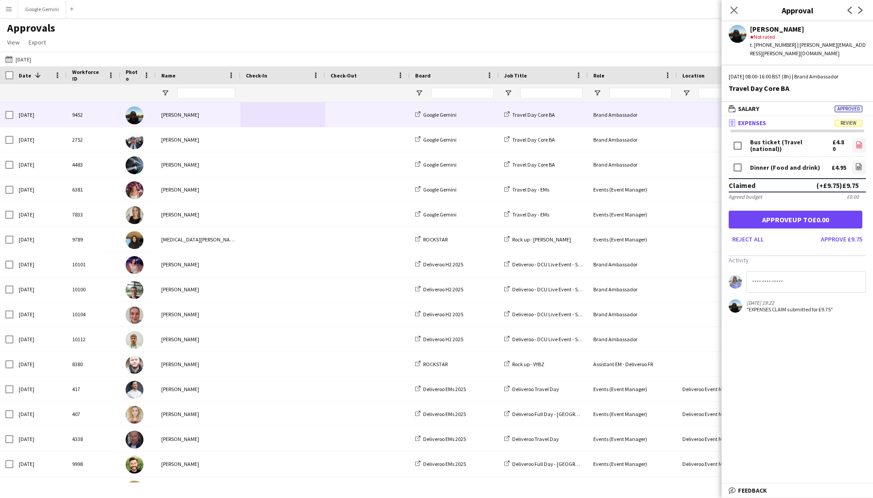
click at [858, 141] on icon "file-image" at bounding box center [859, 144] width 7 height 7
click at [819, 157] on div "Dinner (Food and drink) £4.95 file-image" at bounding box center [797, 167] width 137 height 21
click at [854, 160] on link "file-image" at bounding box center [859, 167] width 14 height 14
click at [852, 232] on button "Approve £9.75" at bounding box center [841, 239] width 49 height 14
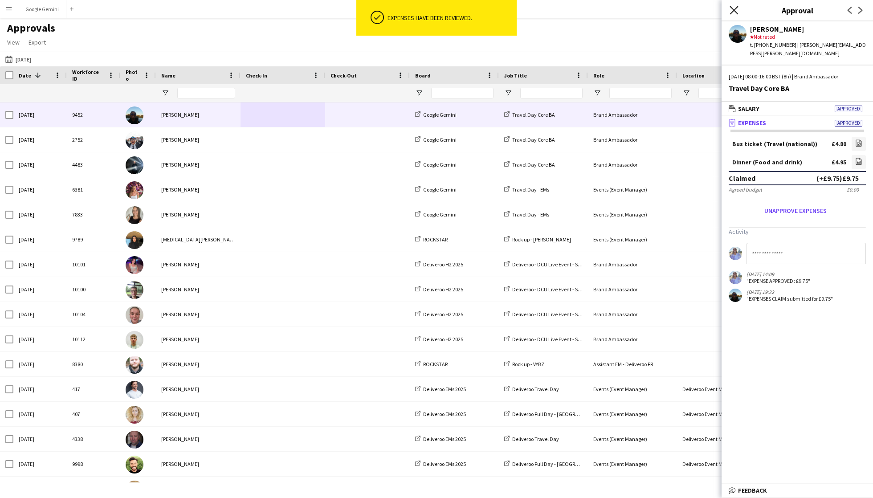
click at [735, 6] on icon "Close pop-in" at bounding box center [734, 10] width 8 height 8
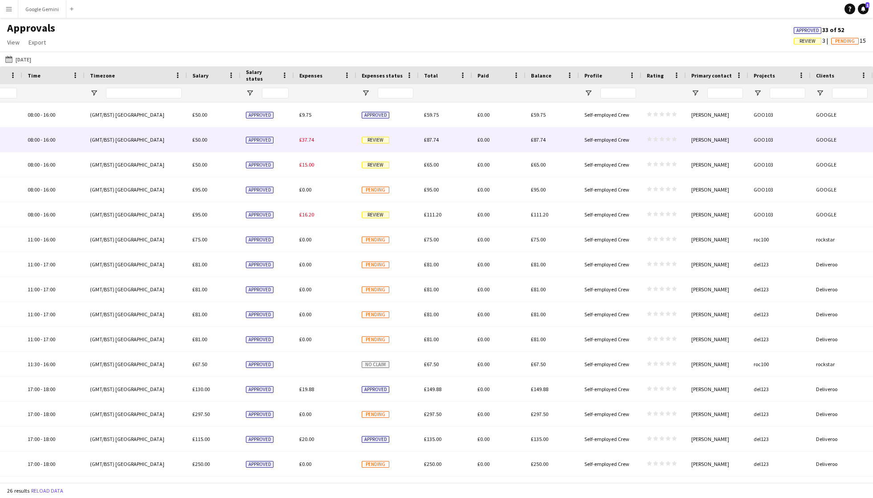
scroll to position [0, 188]
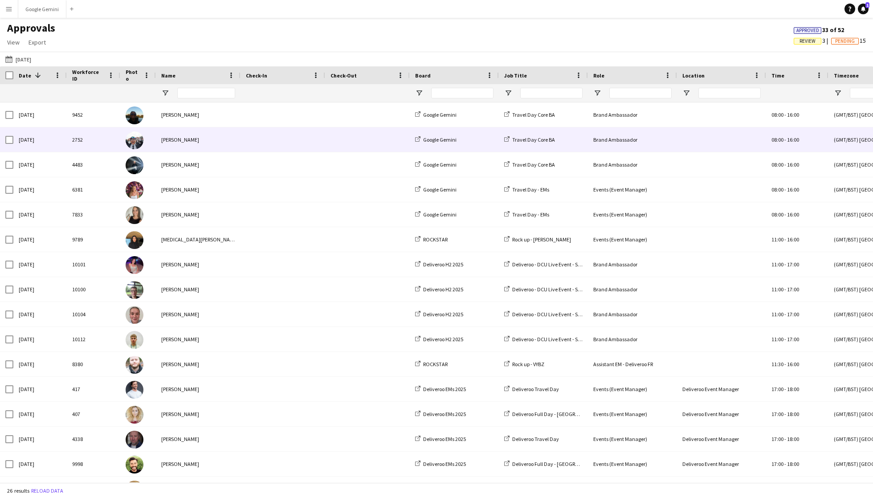
click at [183, 141] on div "[PERSON_NAME]" at bounding box center [198, 139] width 85 height 24
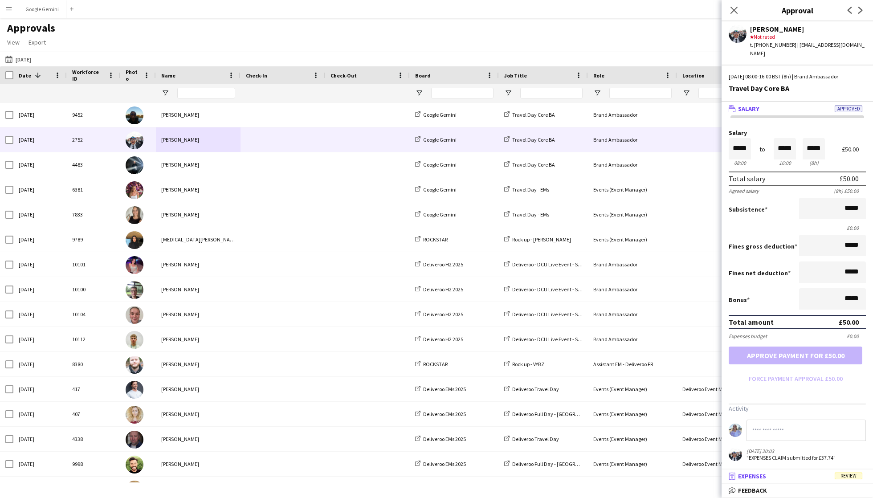
click at [827, 480] on mat-panel-title "receipt Expenses Review" at bounding box center [795, 476] width 148 height 8
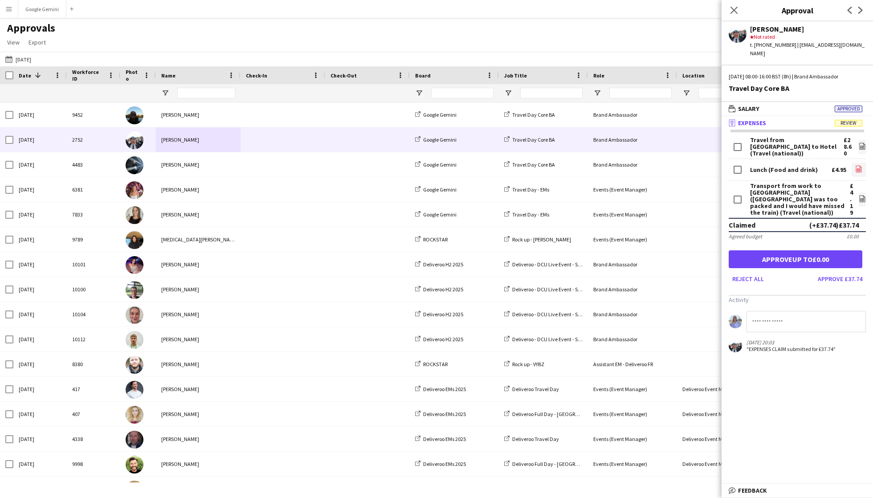
click at [859, 165] on icon "file-image" at bounding box center [858, 168] width 7 height 7
click at [852, 272] on button "Approve £37.74" at bounding box center [840, 279] width 52 height 14
